Goal: Task Accomplishment & Management: Use online tool/utility

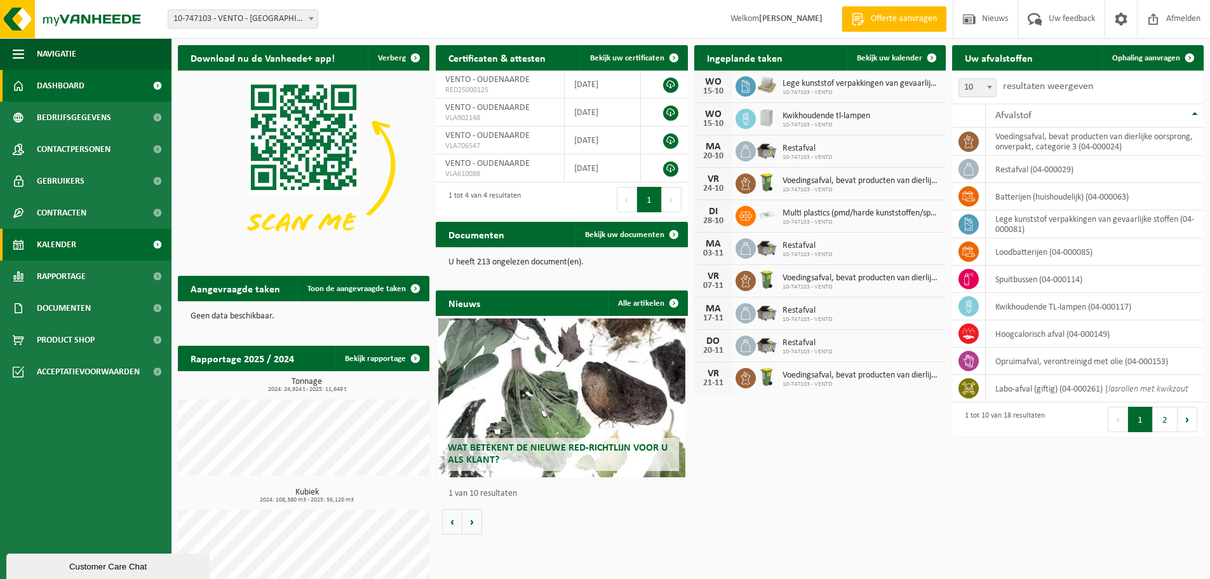
click at [69, 245] on span "Kalender" at bounding box center [56, 245] width 39 height 32
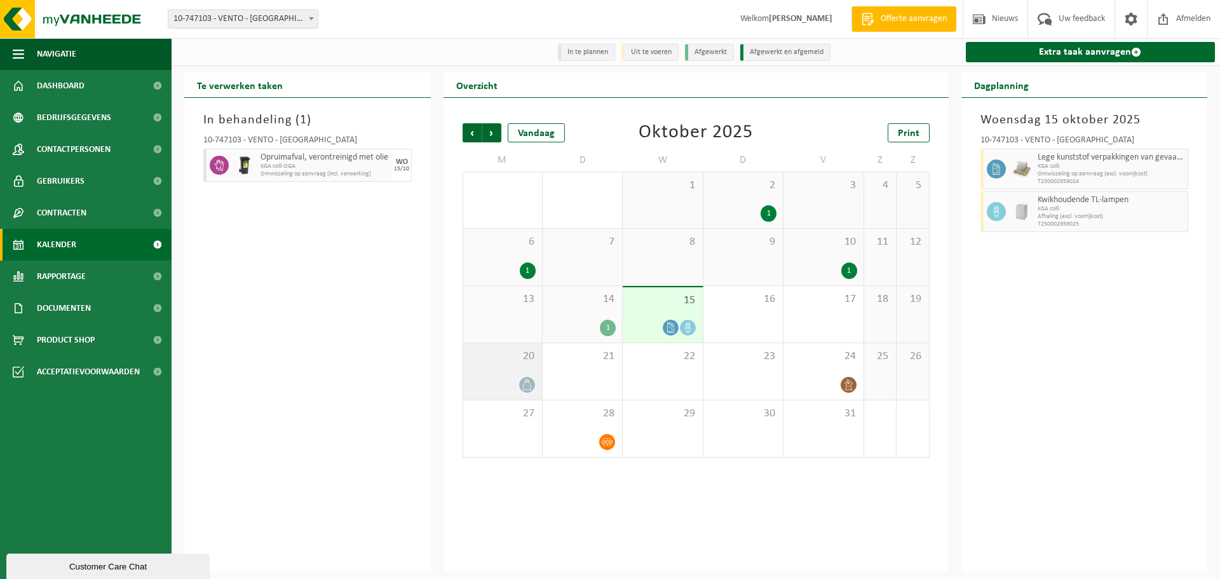
click at [530, 383] on span at bounding box center [527, 385] width 16 height 16
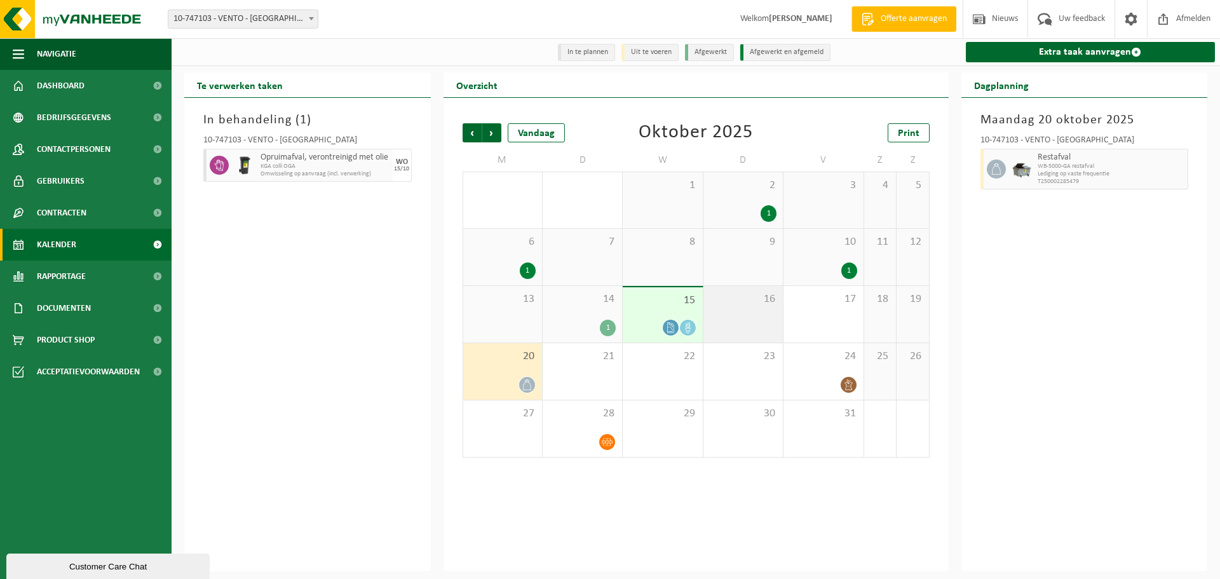
click at [755, 322] on div "16" at bounding box center [742, 314] width 79 height 57
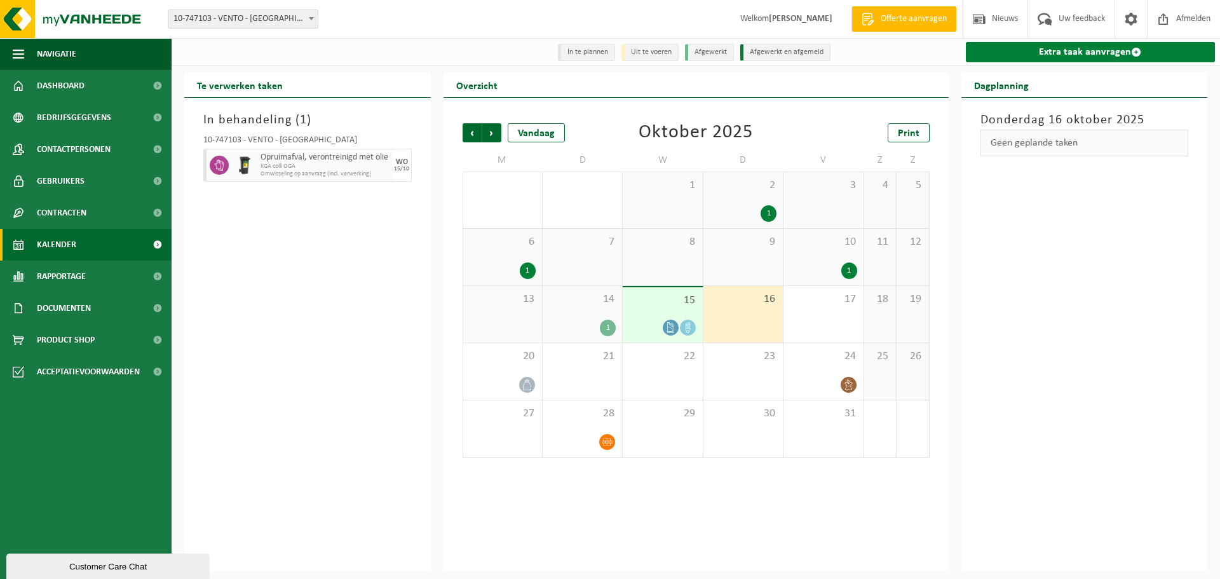
click at [1079, 60] on link "Extra taak aanvragen" at bounding box center [1091, 52] width 250 height 20
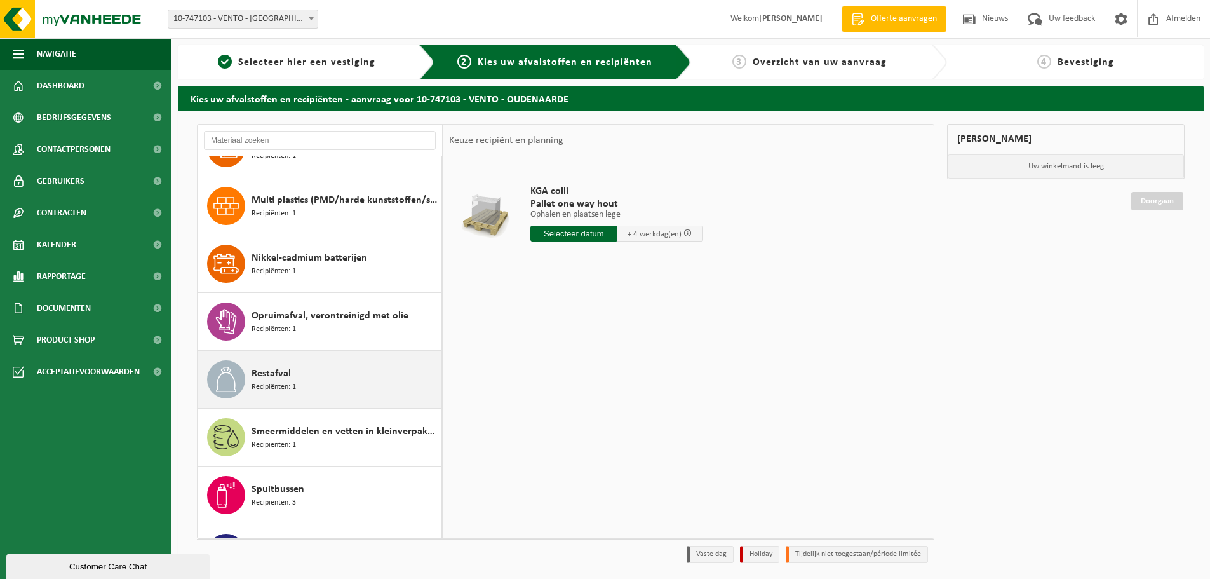
click at [315, 398] on div "Restafval Recipiënten: 1" at bounding box center [320, 379] width 245 height 57
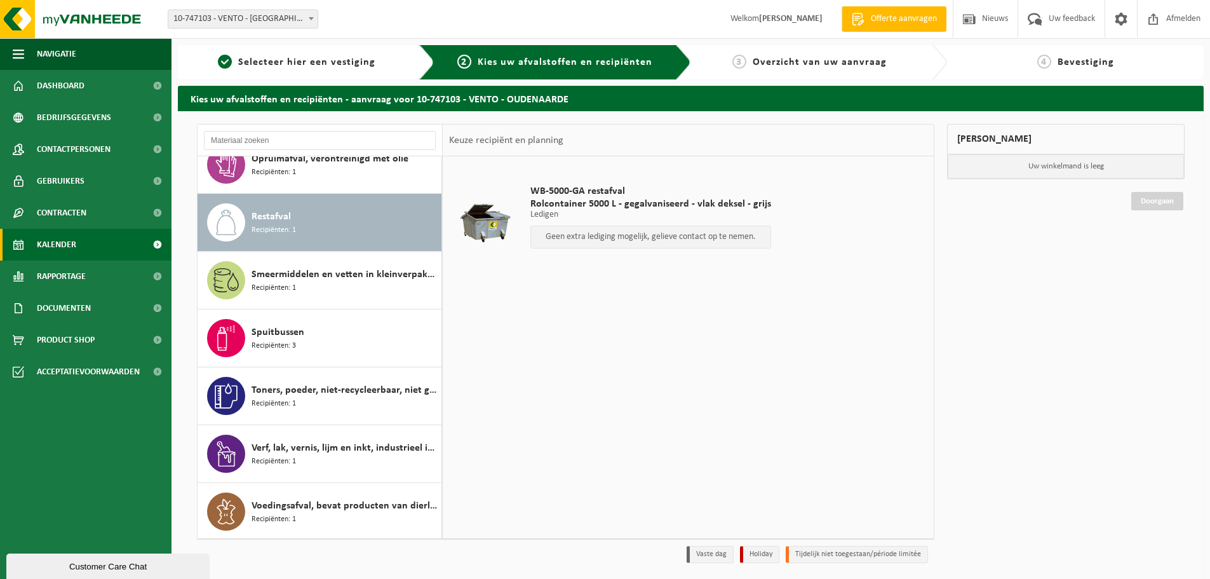
click at [67, 241] on span "Kalender" at bounding box center [56, 245] width 39 height 32
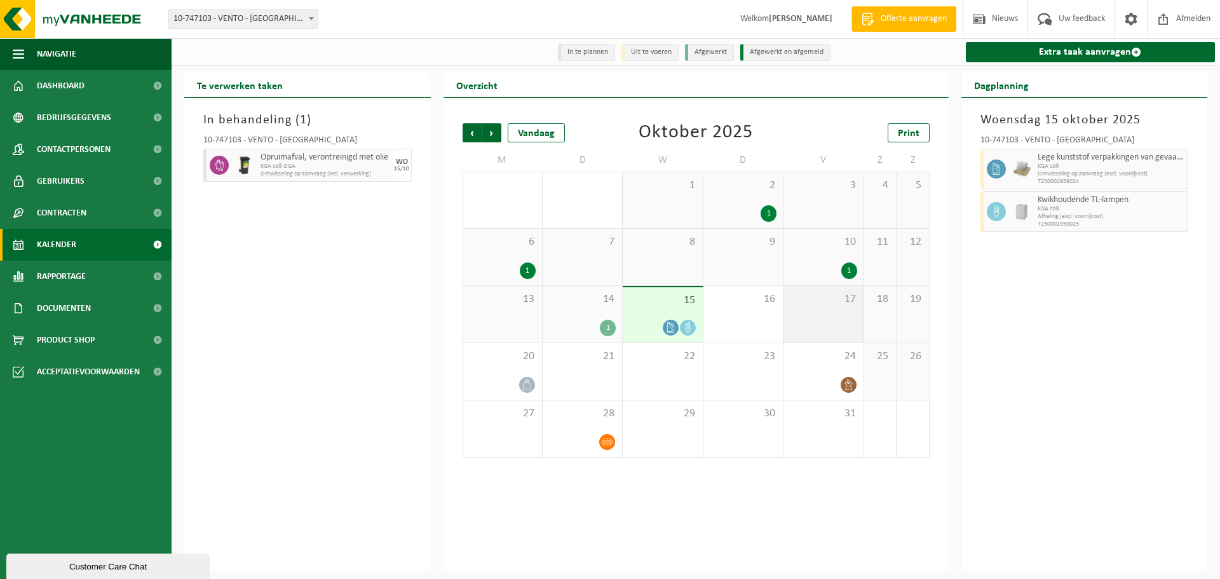
click at [841, 316] on div "17" at bounding box center [822, 314] width 79 height 57
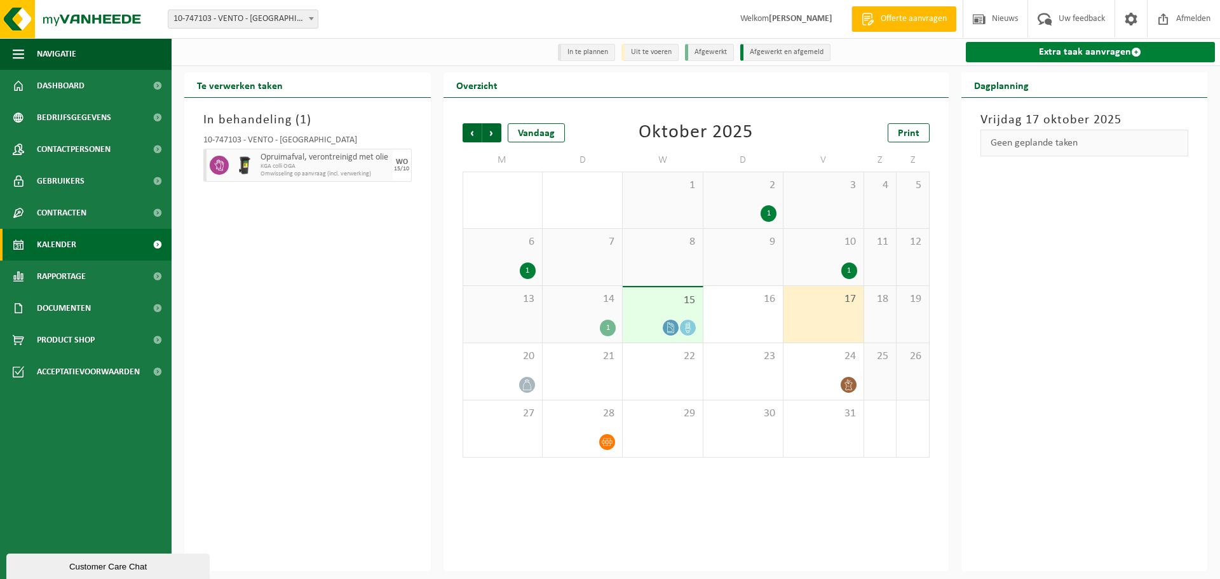
click at [1112, 55] on link "Extra taak aanvragen" at bounding box center [1091, 52] width 250 height 20
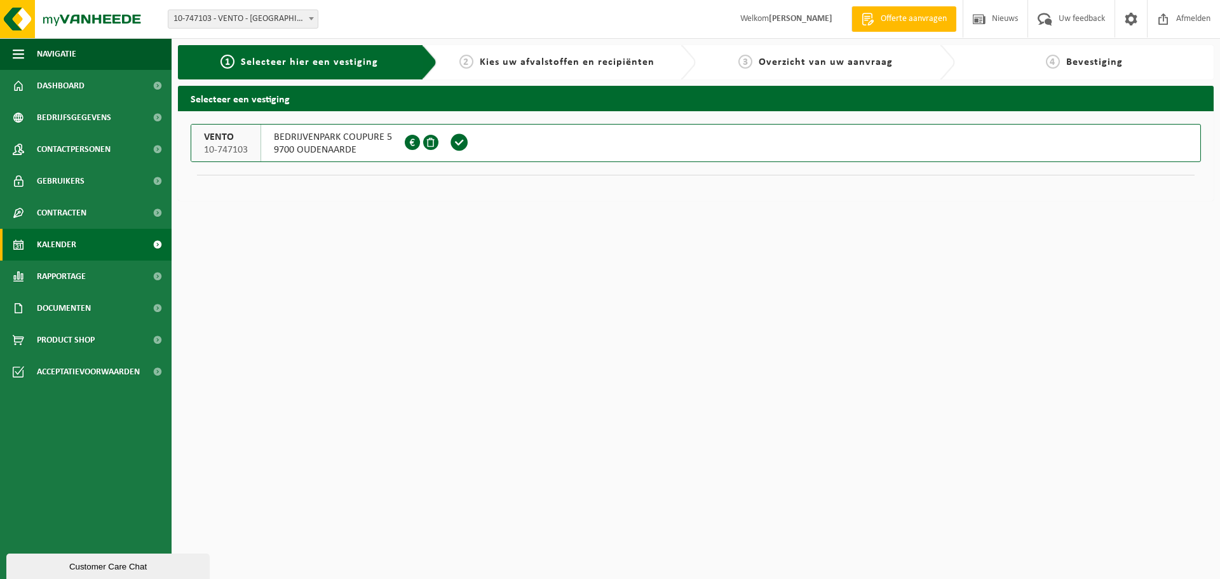
click at [71, 247] on span "Kalender" at bounding box center [56, 245] width 39 height 32
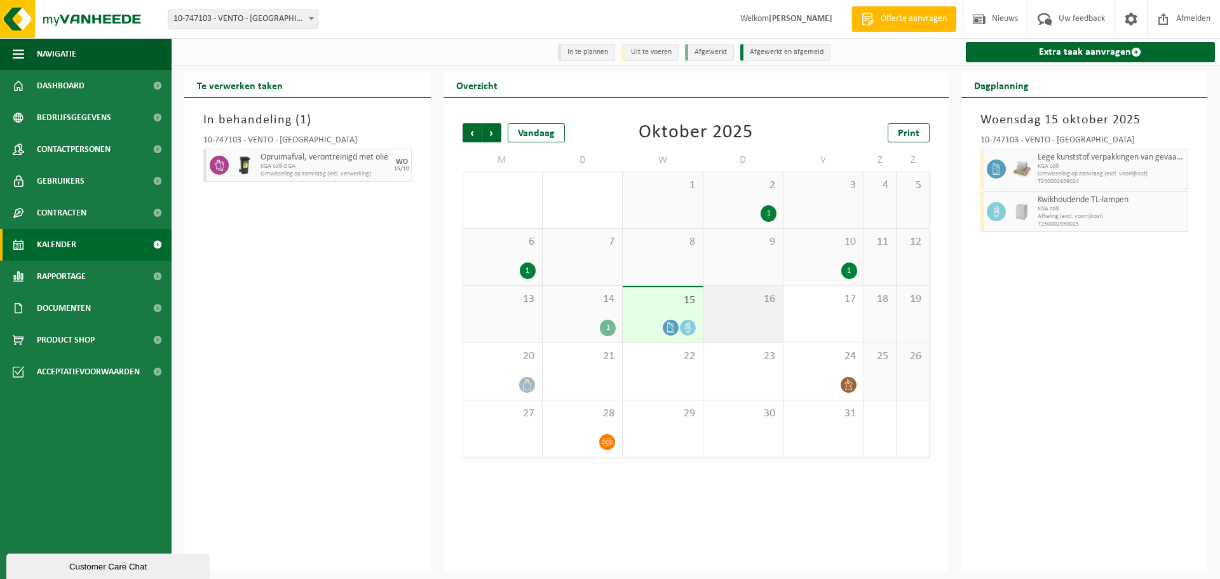
click at [764, 306] on span "16" at bounding box center [743, 299] width 67 height 14
click at [833, 315] on div "17" at bounding box center [822, 314] width 79 height 57
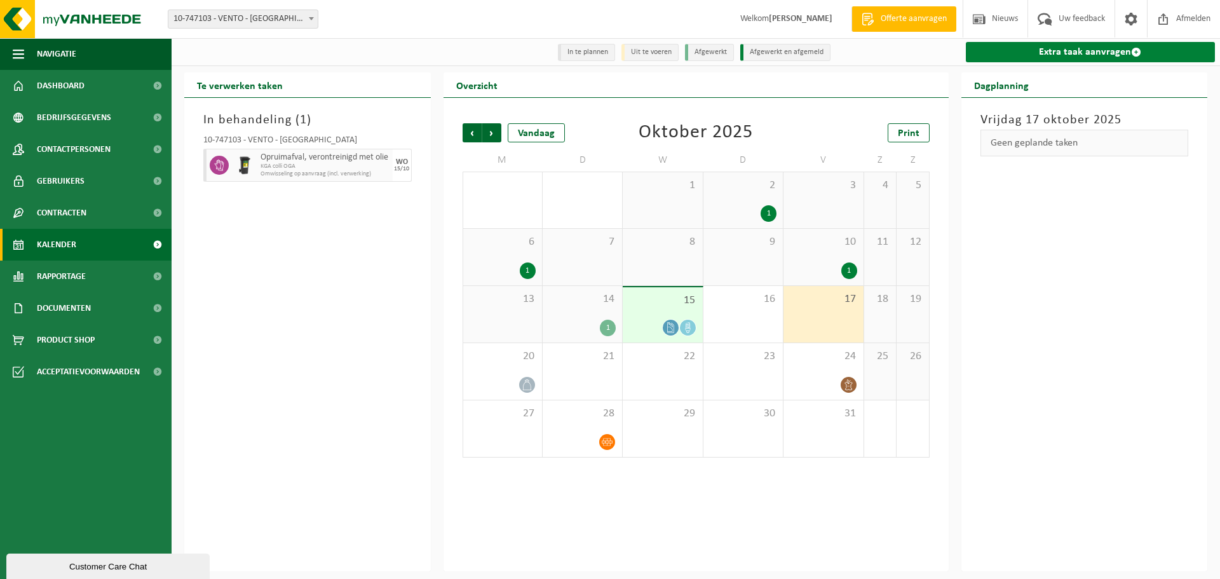
click at [1111, 50] on link "Extra taak aanvragen" at bounding box center [1091, 52] width 250 height 20
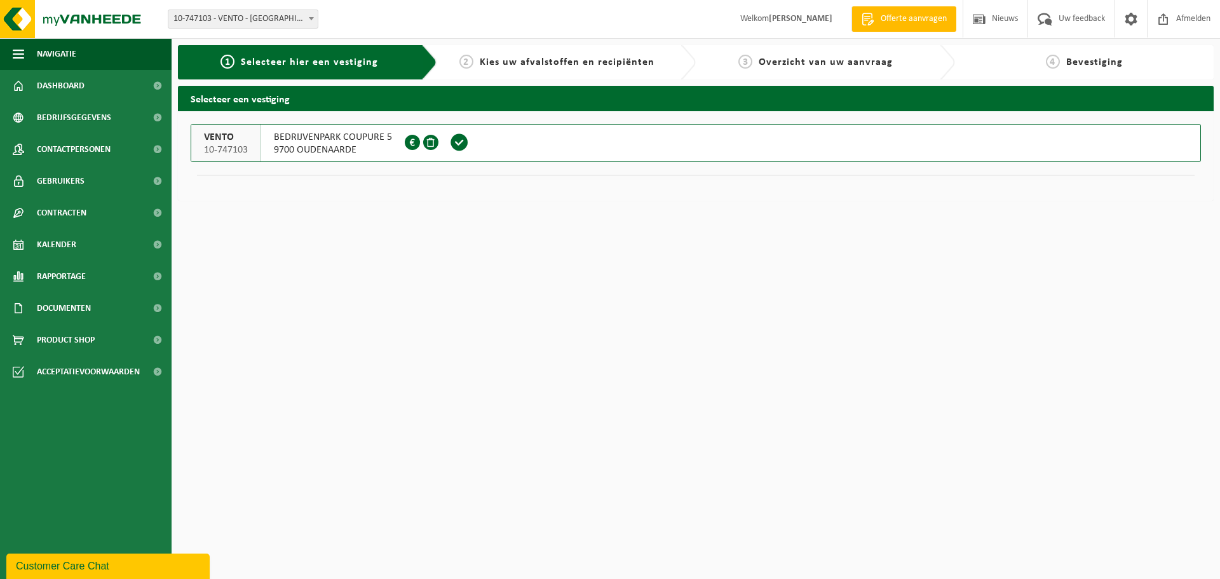
click at [466, 145] on span at bounding box center [459, 142] width 19 height 19
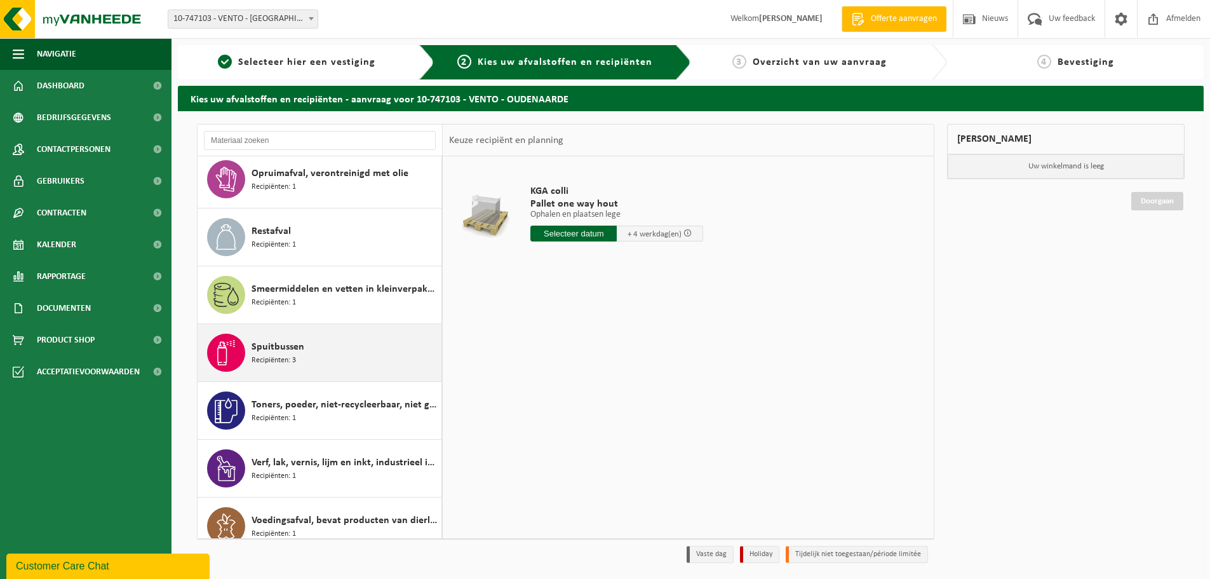
scroll to position [602, 0]
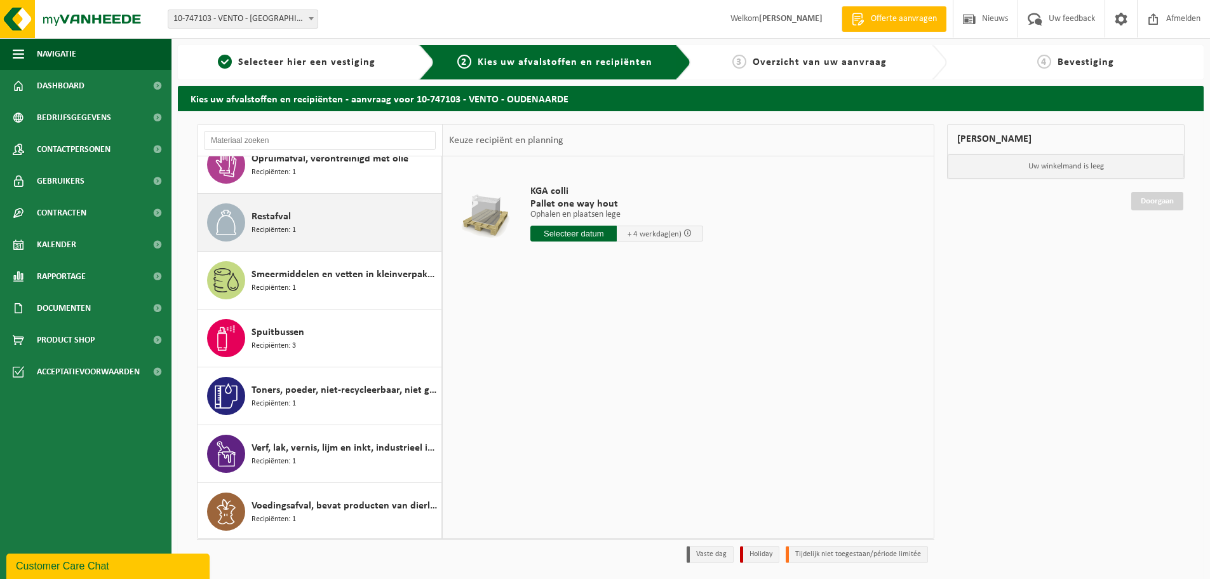
click at [304, 207] on div "Restafval Recipiënten: 1" at bounding box center [345, 222] width 187 height 38
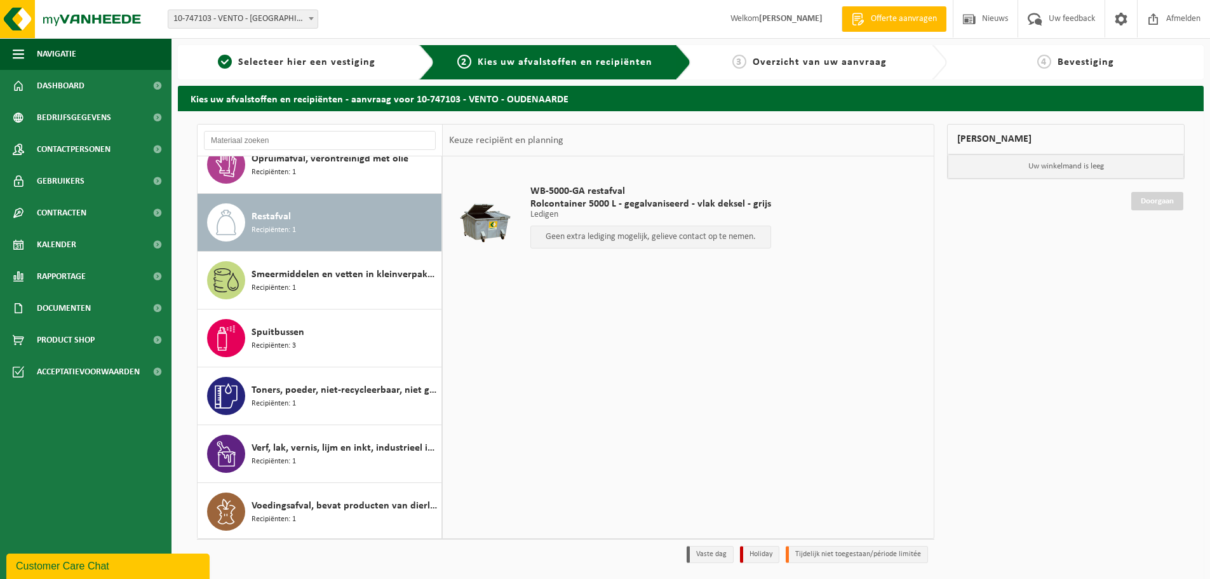
click at [595, 234] on p "Geen extra lediging mogelijk, gelieve contact op te nemen." at bounding box center [650, 237] width 227 height 9
click at [74, 243] on span "Kalender" at bounding box center [56, 245] width 39 height 32
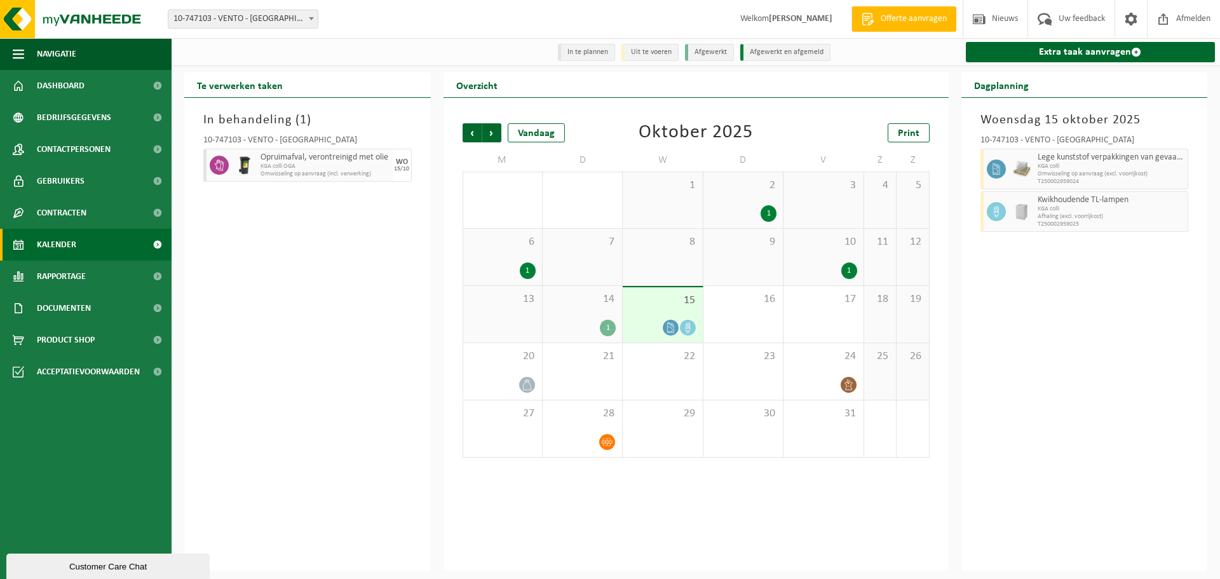
click at [436, 382] on div "Te verwerken taken In behandeling ( 1 ) 10-747103 - VENTO - OUDENAARDE Opruimaf…" at bounding box center [307, 321] width 259 height 499
click at [512, 389] on div at bounding box center [502, 384] width 66 height 17
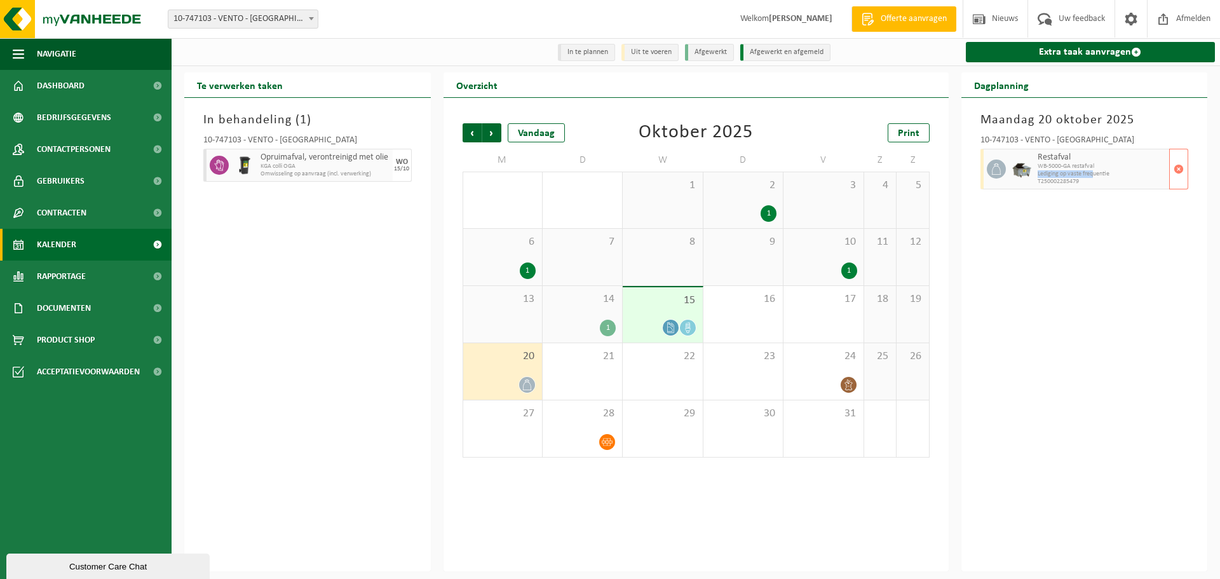
drag, startPoint x: 1035, startPoint y: 173, endPoint x: 1092, endPoint y: 177, distance: 56.7
click at [1092, 177] on div "Restafval WB-5000-GA restafval Lediging op vaste frequentie T250002285479" at bounding box center [1101, 169] width 135 height 41
click at [1108, 179] on span "T250002285479" at bounding box center [1101, 182] width 129 height 8
click at [684, 312] on div "15" at bounding box center [662, 314] width 79 height 55
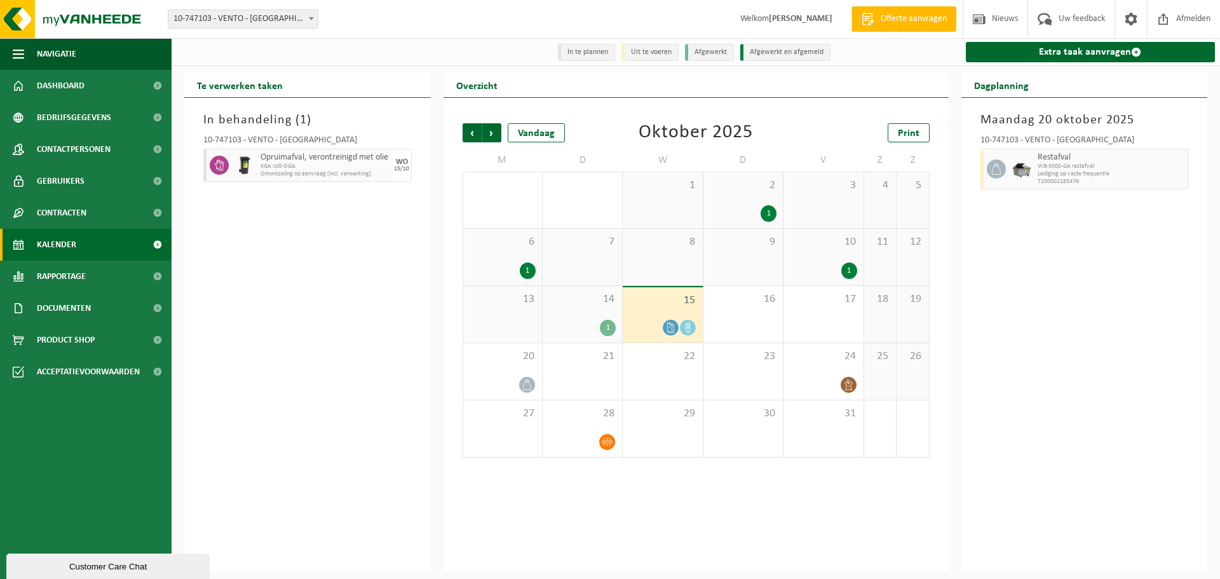
click at [586, 318] on div "14 1" at bounding box center [582, 314] width 79 height 57
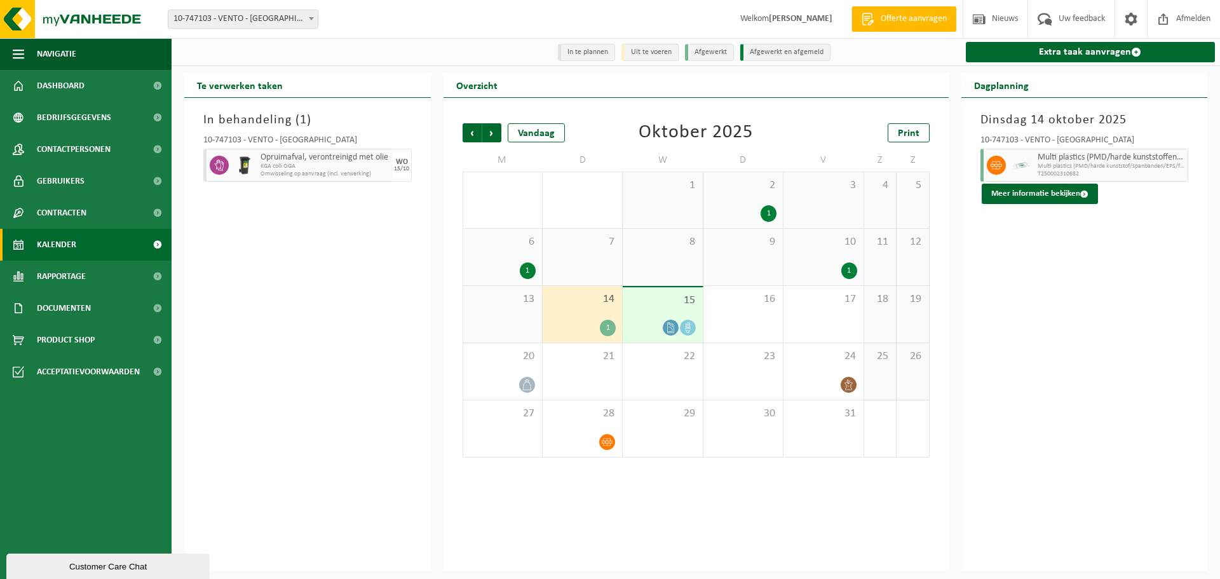
click at [680, 307] on span "15" at bounding box center [662, 300] width 67 height 14
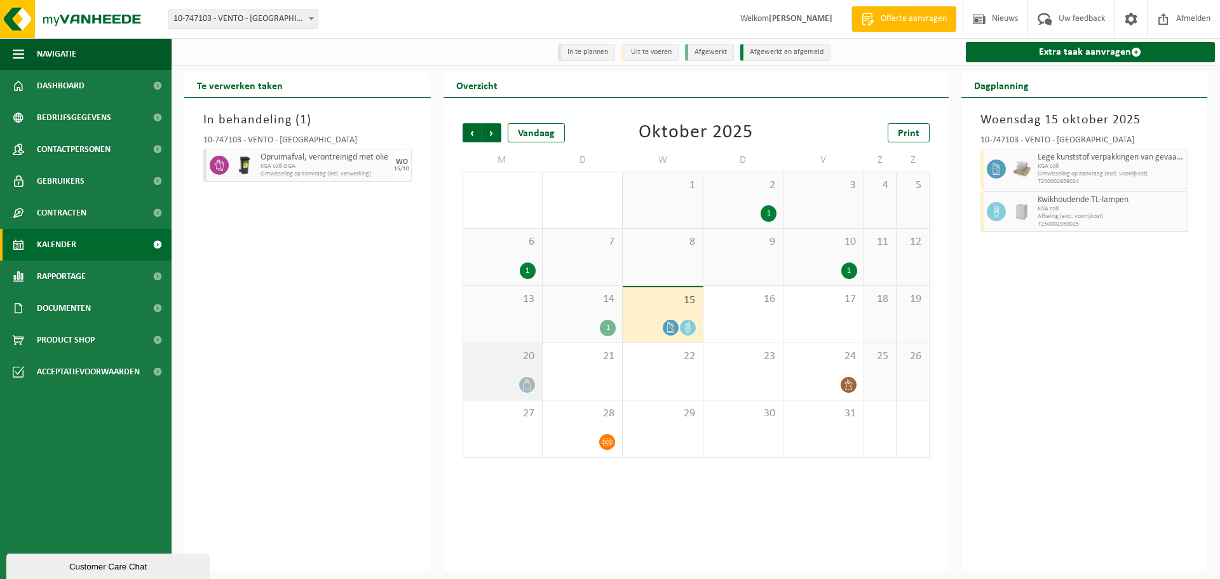
click at [483, 366] on div "20" at bounding box center [502, 371] width 79 height 57
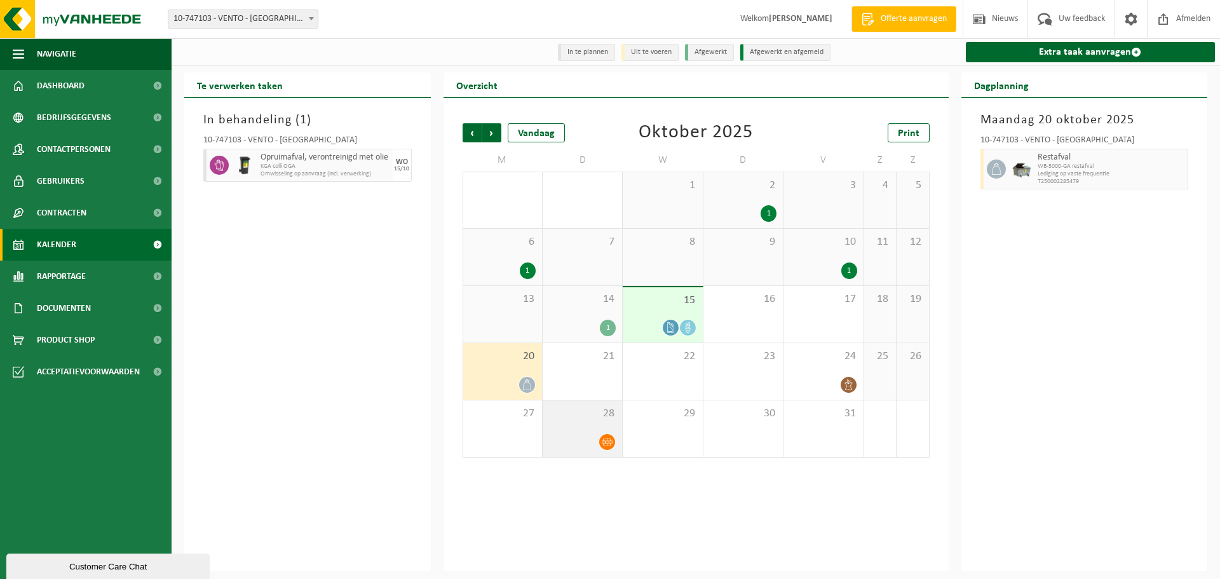
click at [567, 418] on span "28" at bounding box center [582, 414] width 67 height 14
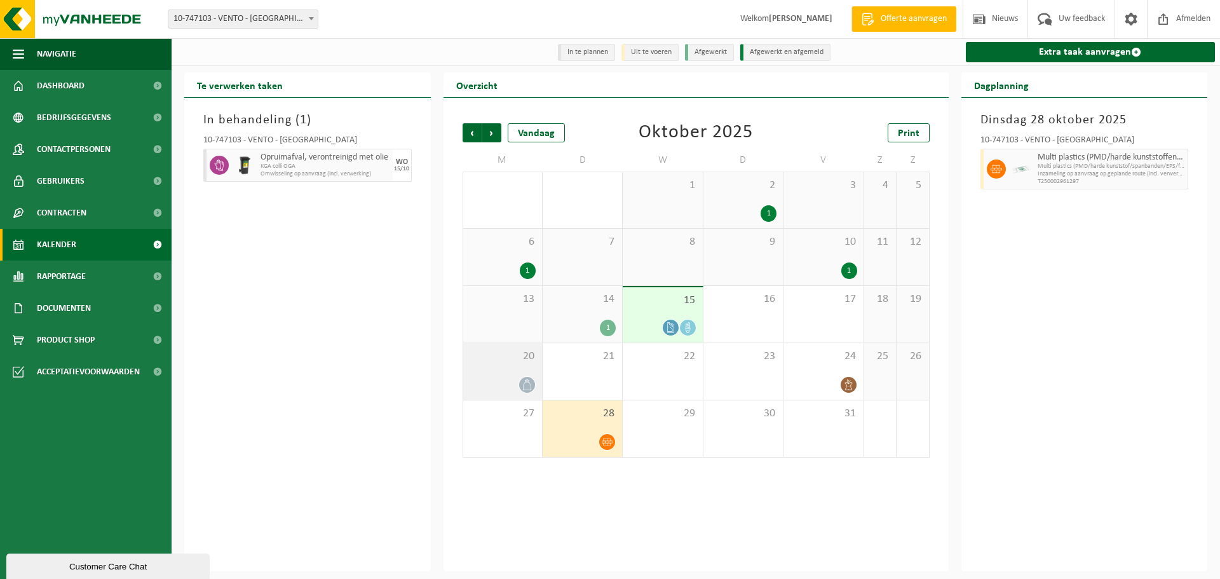
click at [492, 367] on div "20" at bounding box center [502, 371] width 79 height 57
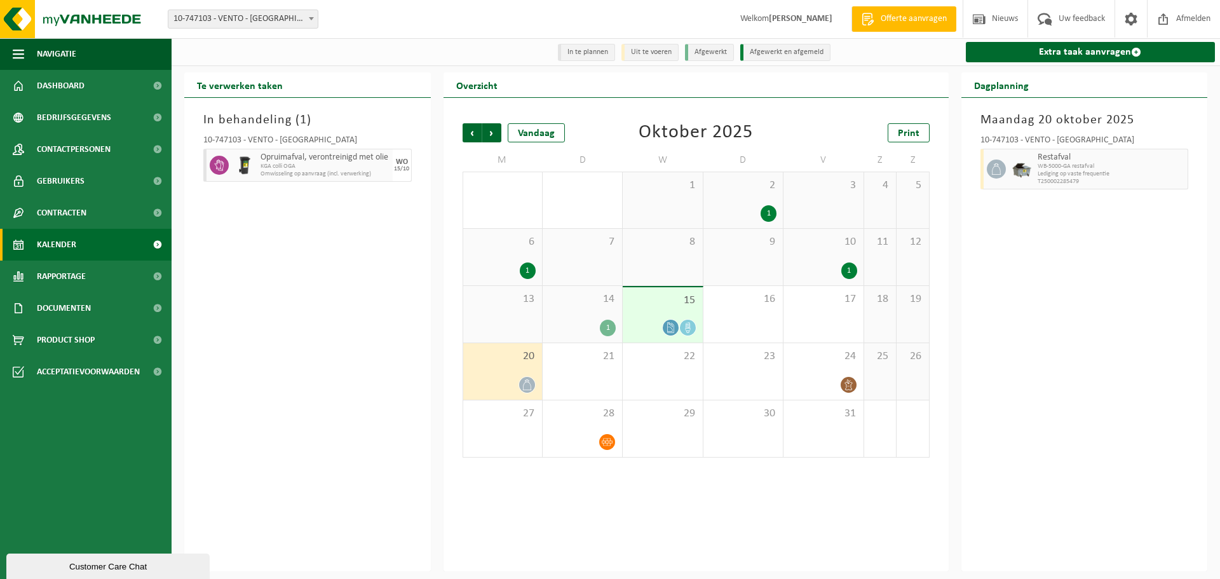
click at [106, 235] on link "Kalender" at bounding box center [86, 245] width 172 height 32
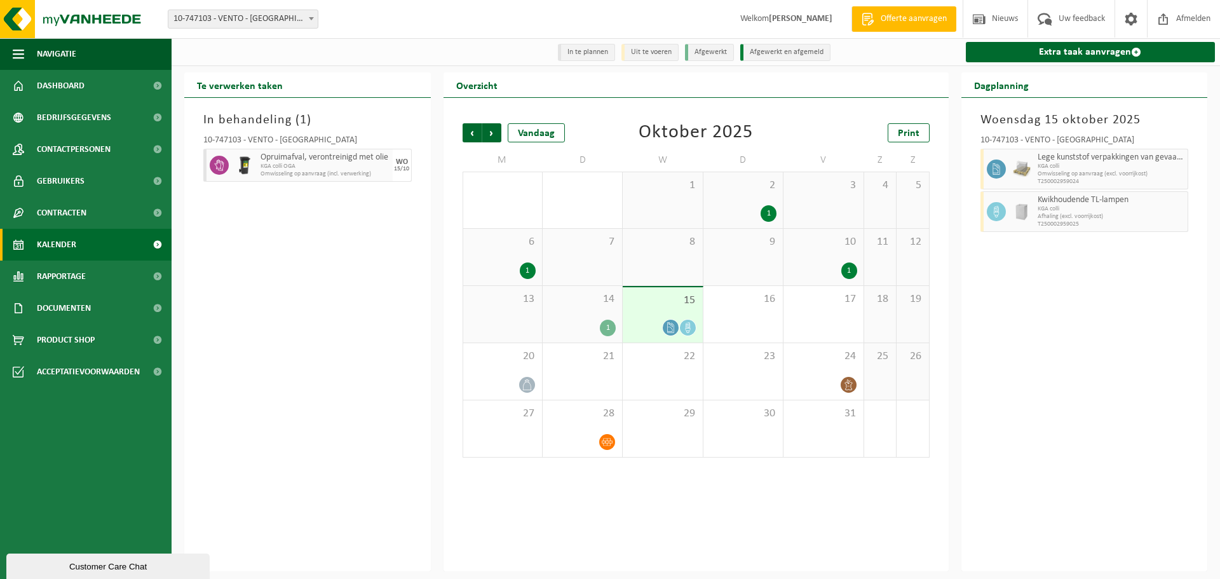
drag, startPoint x: 327, startPoint y: 280, endPoint x: 326, endPoint y: 259, distance: 21.0
click at [327, 278] on div "In behandeling ( 1 ) 10-747103 - VENTO - OUDENAARDE Opruimafval, verontreinigd …" at bounding box center [307, 334] width 246 height 473
click at [313, 309] on div "In behandeling ( 1 ) 10-747103 - VENTO - OUDENAARDE Opruimafval, verontreinigd …" at bounding box center [307, 334] width 246 height 473
click at [520, 138] on div "Vandaag" at bounding box center [536, 132] width 57 height 19
click at [495, 132] on span "Volgende" at bounding box center [491, 132] width 19 height 19
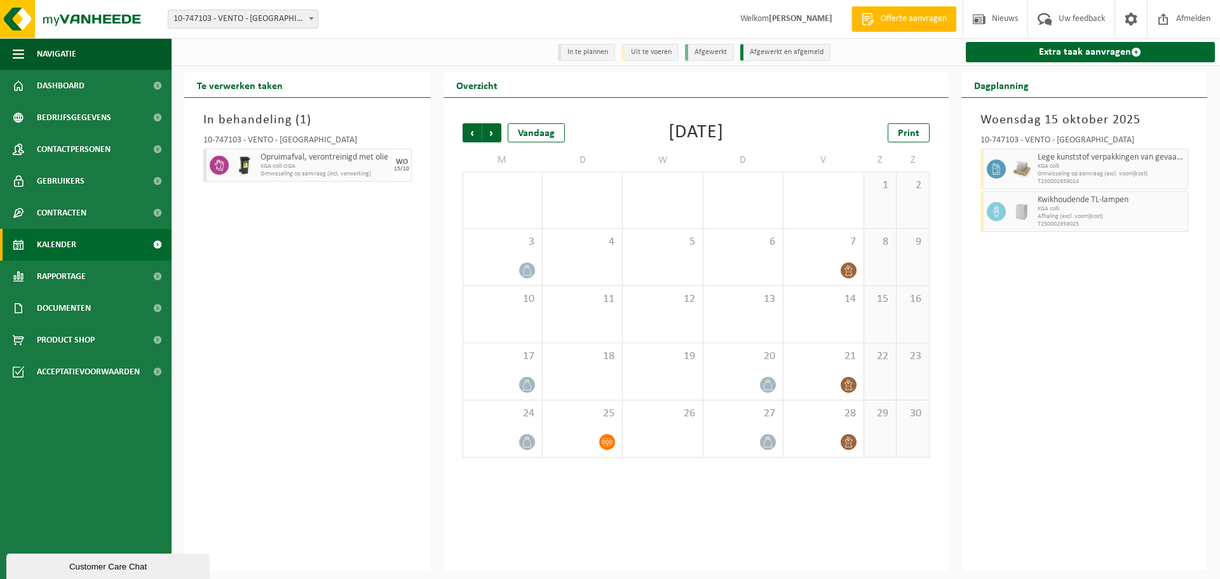
click at [495, 132] on span "Volgende" at bounding box center [491, 132] width 19 height 19
click at [471, 135] on span "Vorige" at bounding box center [471, 132] width 19 height 19
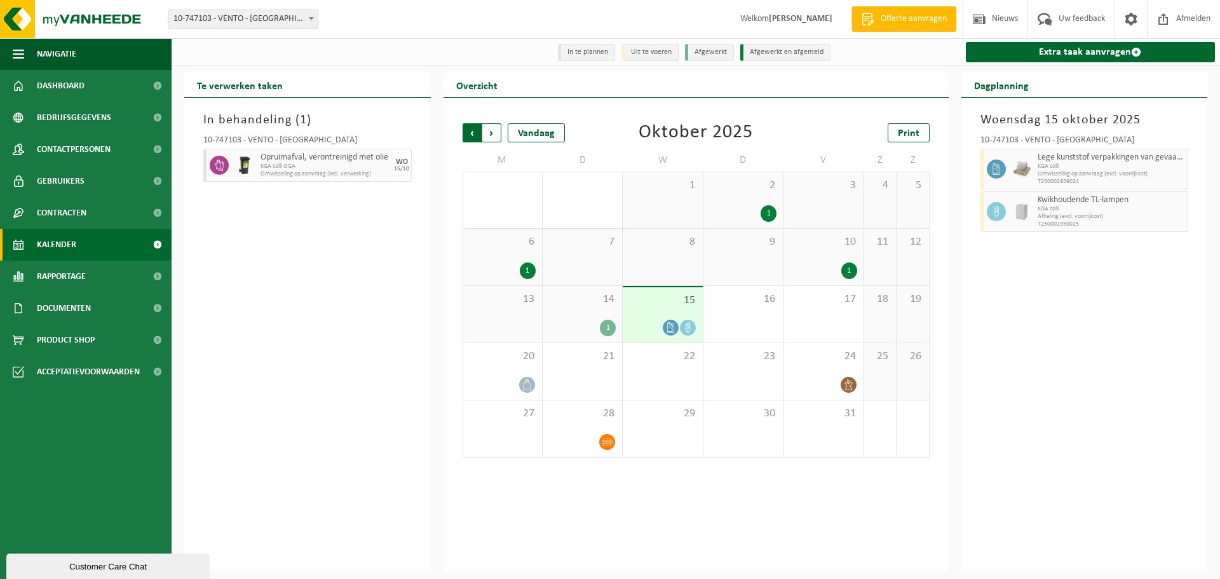
click at [497, 134] on span "Volgende" at bounding box center [491, 132] width 19 height 19
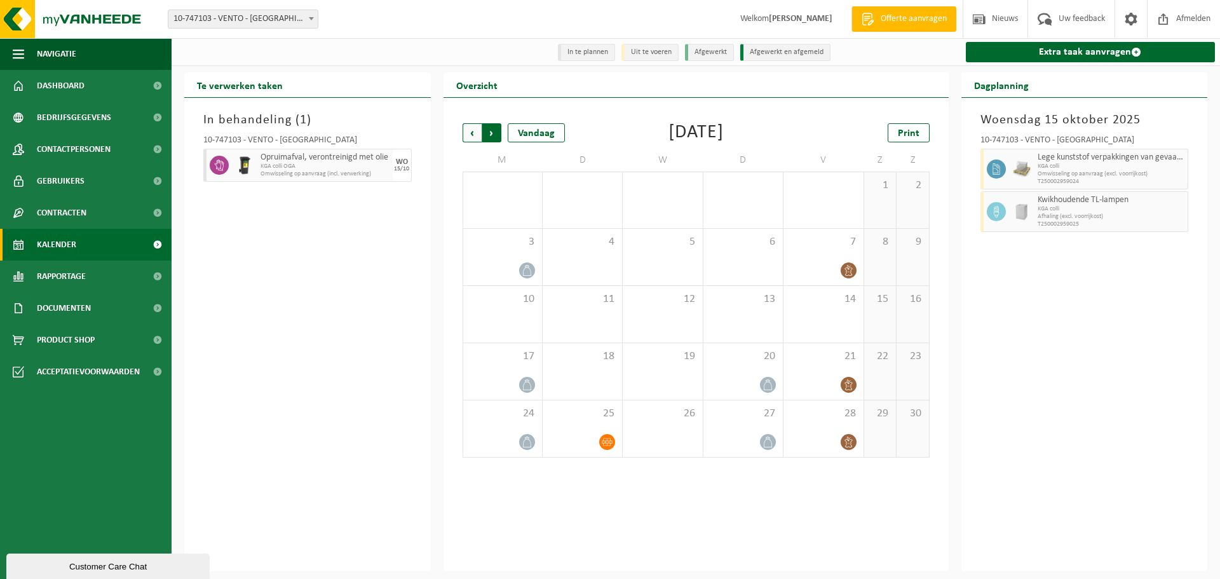
click at [470, 135] on span "Vorige" at bounding box center [471, 132] width 19 height 19
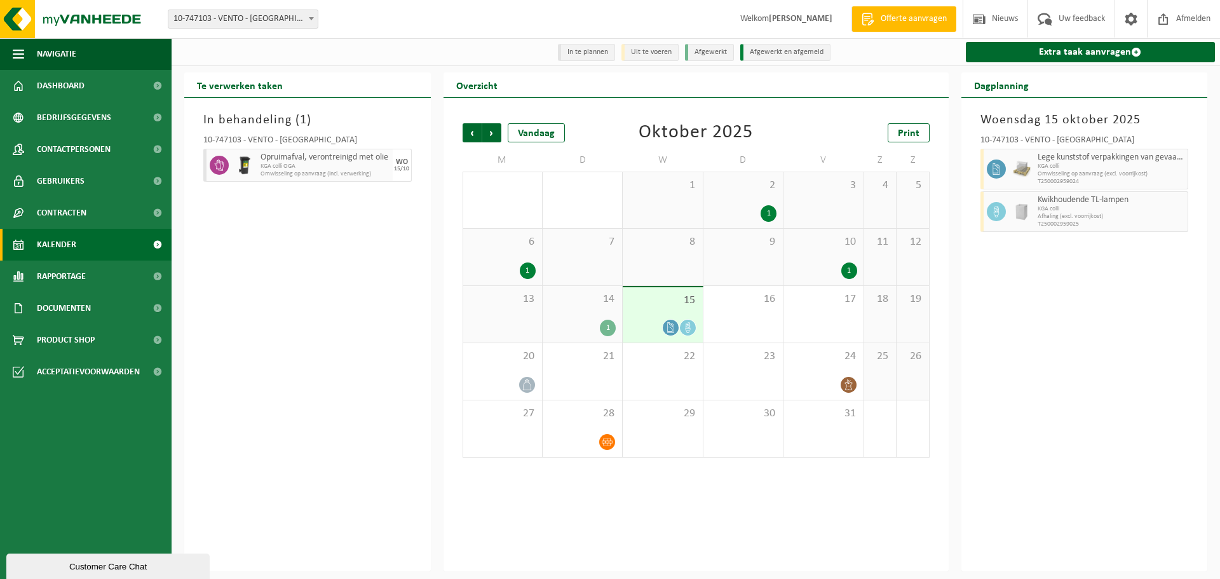
click at [470, 135] on span "Vorige" at bounding box center [471, 132] width 19 height 19
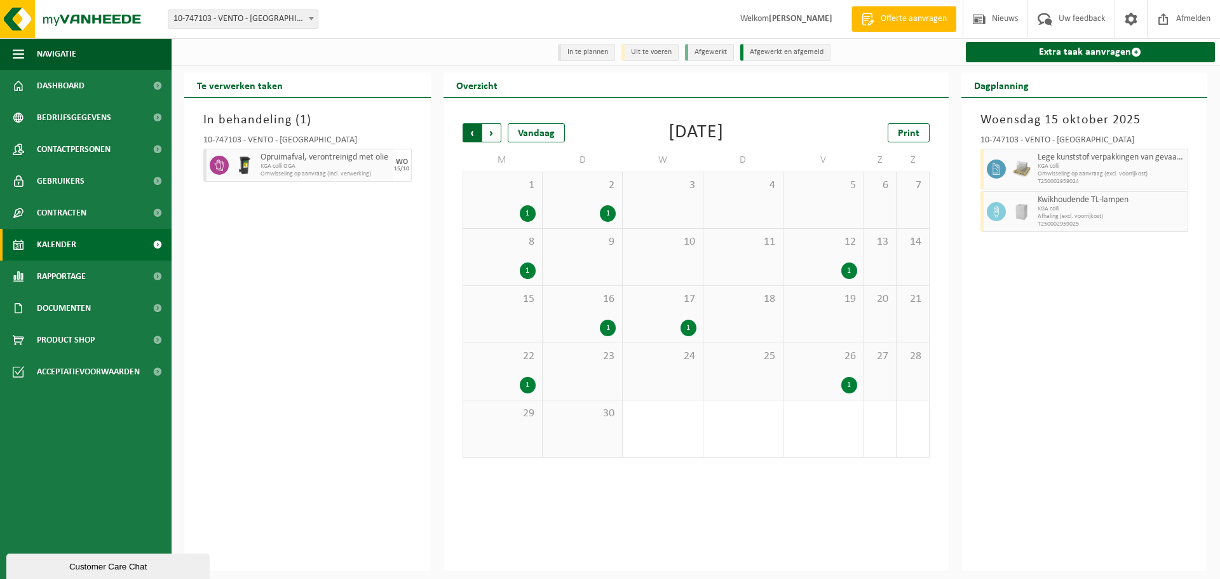
click at [490, 137] on span "Volgende" at bounding box center [491, 132] width 19 height 19
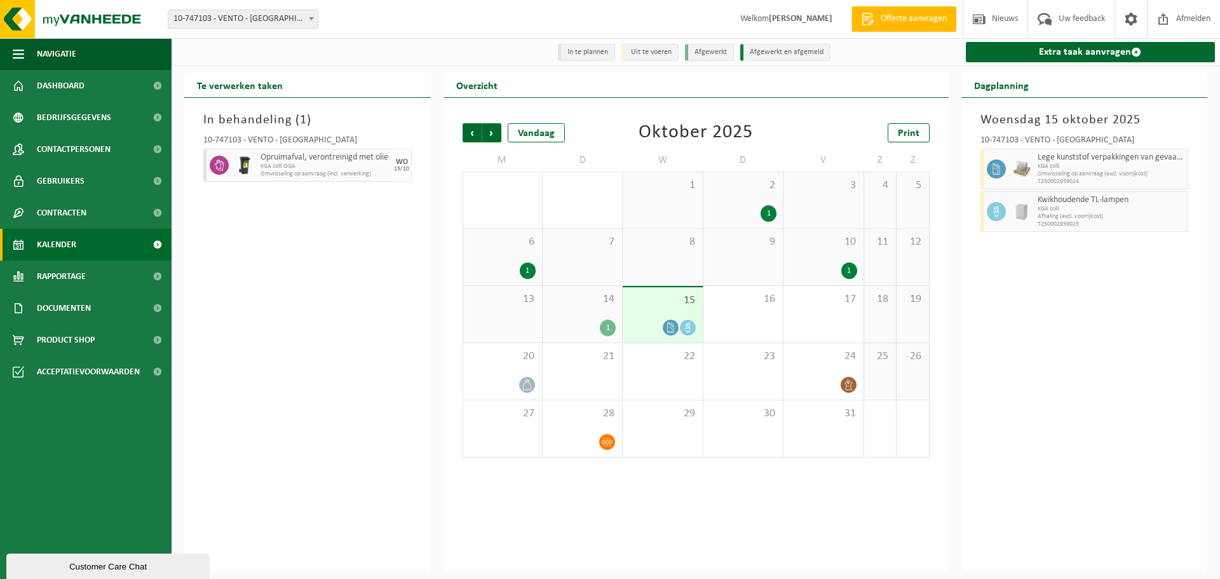
click at [490, 136] on span "Volgende" at bounding box center [491, 132] width 19 height 19
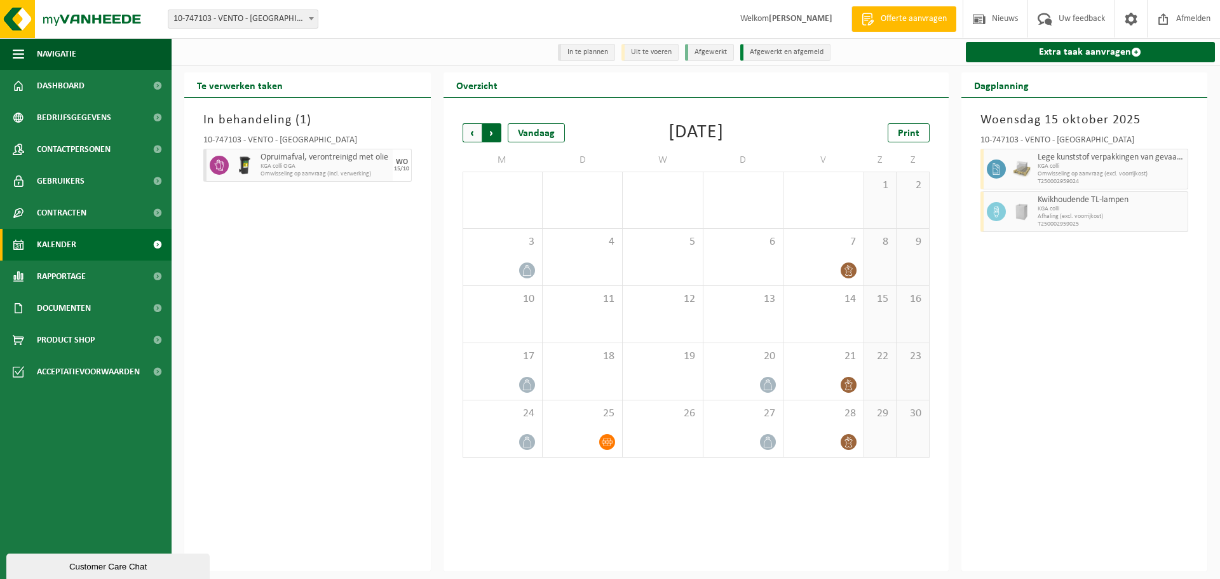
click at [473, 136] on span "Vorige" at bounding box center [471, 132] width 19 height 19
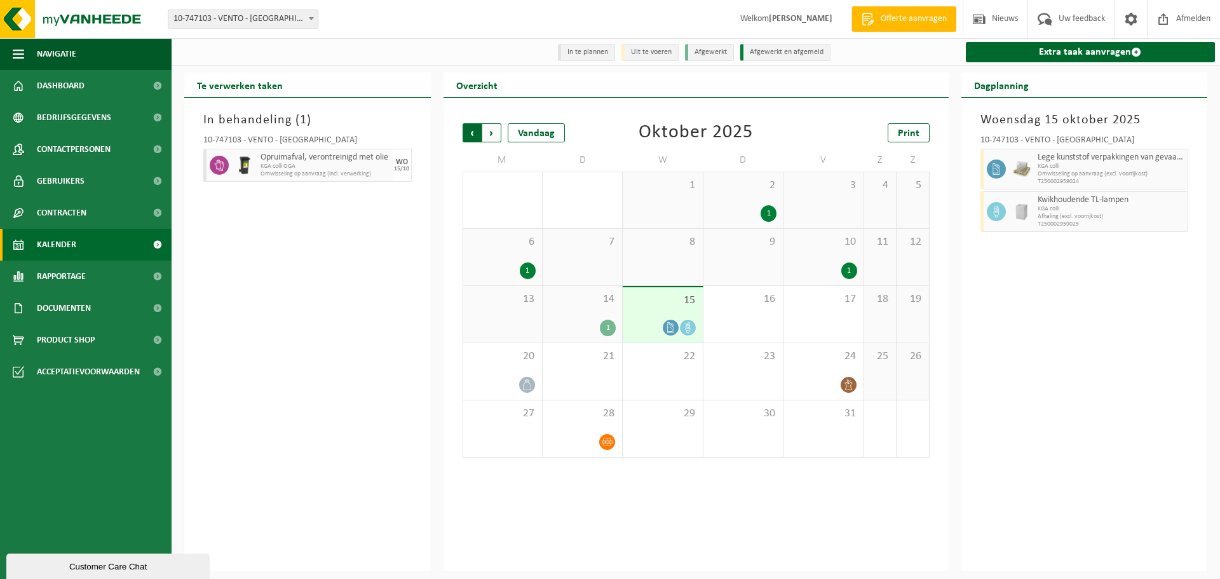
click at [493, 137] on span "Volgende" at bounding box center [491, 132] width 19 height 19
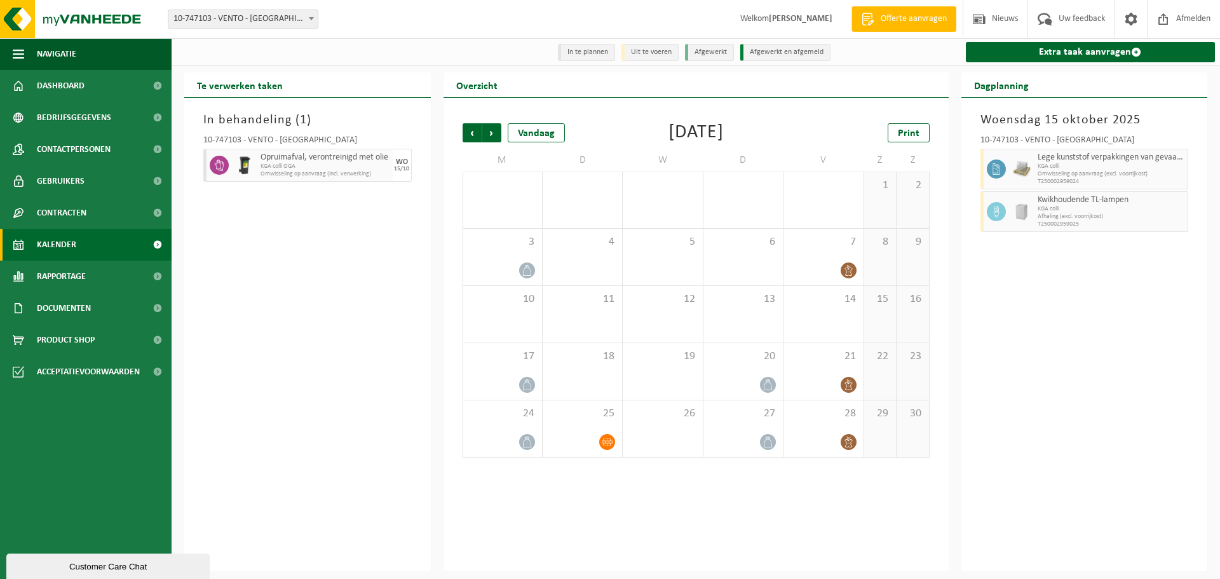
click at [593, 112] on div "Vorige Volgende Vandaag [DATE] Print M D W D V Z Z 27 28 29 30 31 1 2 3 4 5 6 7…" at bounding box center [696, 291] width 480 height 360
click at [476, 137] on span "Vorige" at bounding box center [471, 132] width 19 height 19
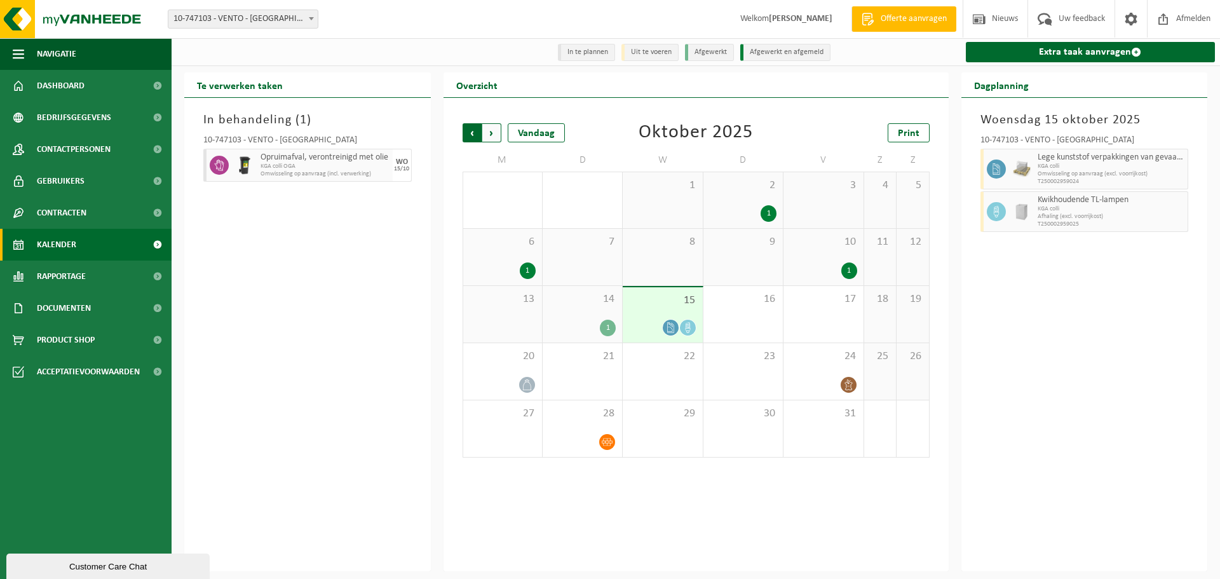
click at [493, 131] on span "Volgende" at bounding box center [491, 132] width 19 height 19
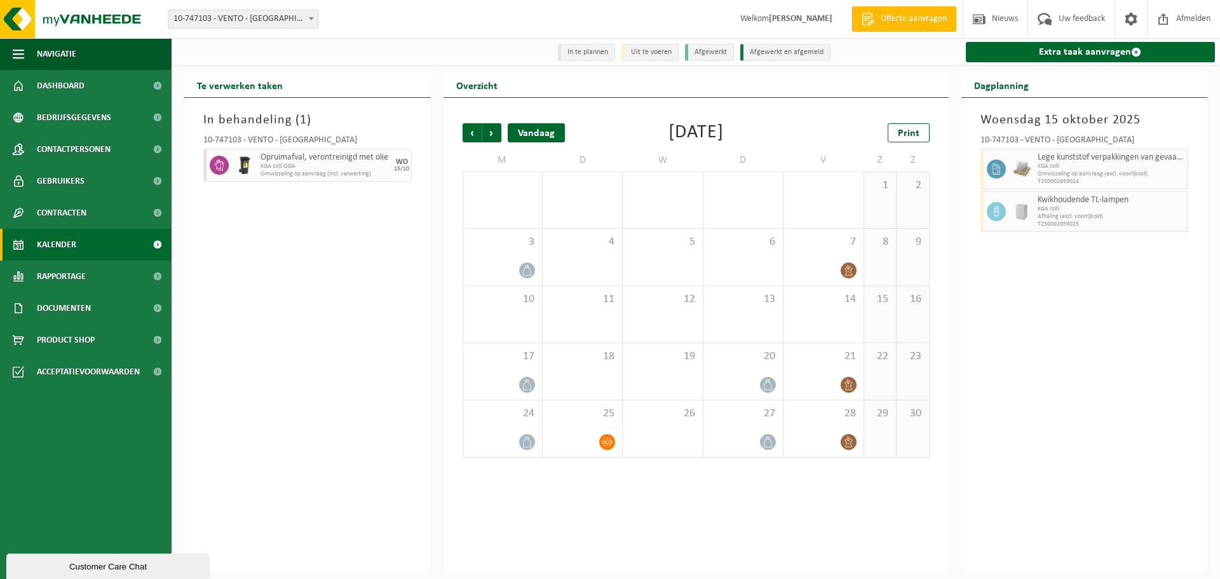
click at [532, 134] on div "Vandaag" at bounding box center [536, 132] width 57 height 19
